Goal: Navigation & Orientation: Understand site structure

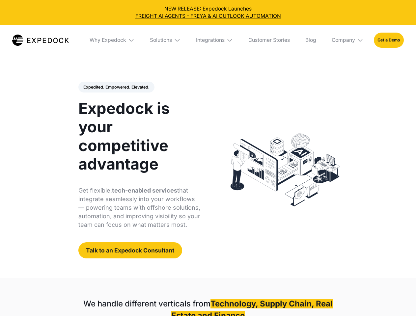
select select
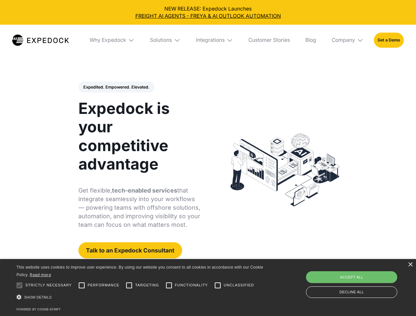
click at [208, 40] on div "Integrations" at bounding box center [210, 40] width 29 height 7
click at [112, 40] on div "Why Expedock" at bounding box center [102, 40] width 37 height 7
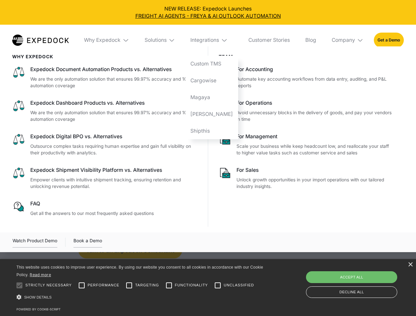
click at [166, 40] on div "Solutions" at bounding box center [156, 40] width 22 height 7
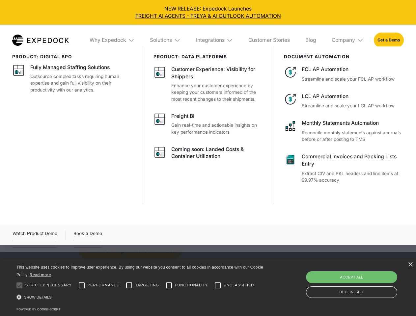
click at [215, 40] on div "Integrations" at bounding box center [210, 40] width 29 height 7
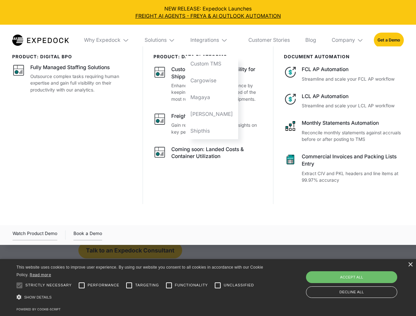
click at [348, 40] on div "Company" at bounding box center [343, 40] width 23 height 7
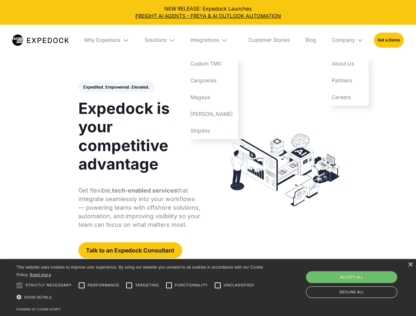
click at [116, 87] on div "Expedited. Empowered. Elevated. Automate Freight Document Extraction at 99.97% …" at bounding box center [139, 170] width 122 height 177
click at [19, 285] on div at bounding box center [19, 285] width 13 height 13
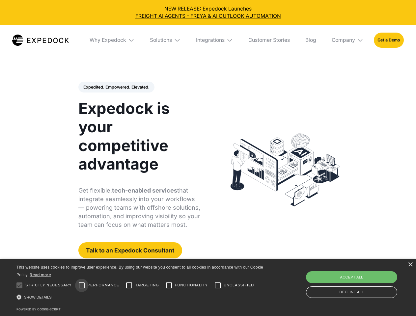
click at [82, 285] on input "Performance" at bounding box center [81, 285] width 13 height 13
checkbox input "true"
click at [129, 285] on input "Targeting" at bounding box center [128, 285] width 13 height 13
checkbox input "true"
click at [169, 285] on input "Functionality" at bounding box center [168, 285] width 13 height 13
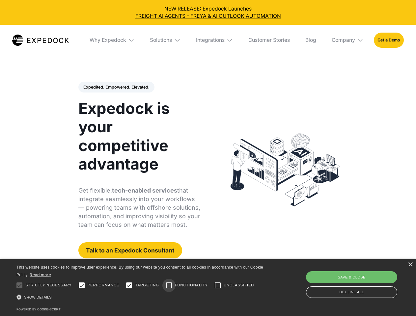
checkbox input "true"
